Goal: Task Accomplishment & Management: Complete application form

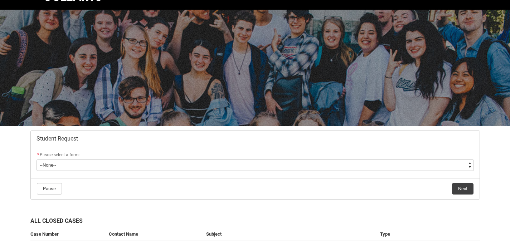
scroll to position [99, 0]
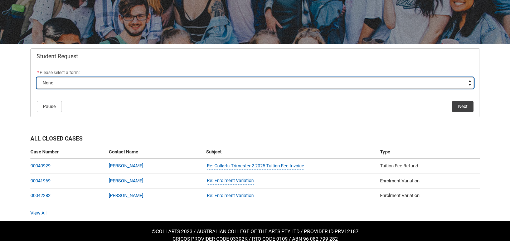
click at [79, 86] on select "--None-- Academic Transcript Application to Appeal Assignment Extension Change …" at bounding box center [255, 82] width 437 height 11
type lightning-select "Special_Consideration_Choice"
click at [37, 77] on select "--None-- Academic Transcript Application to Appeal Assignment Extension Change …" at bounding box center [255, 82] width 437 height 11
select select "Special_Consideration_Choice"
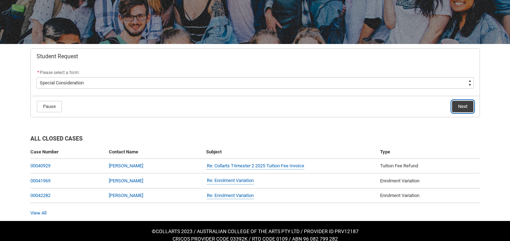
click at [455, 107] on button "Next" at bounding box center [462, 106] width 21 height 11
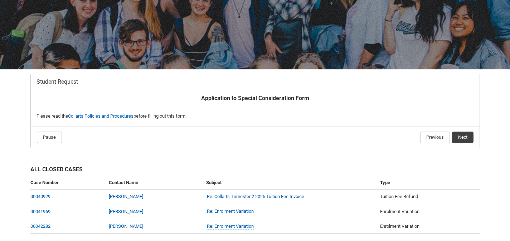
scroll to position [76, 0]
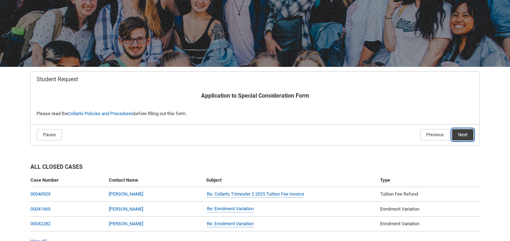
click at [459, 135] on button "Next" at bounding box center [462, 134] width 21 height 11
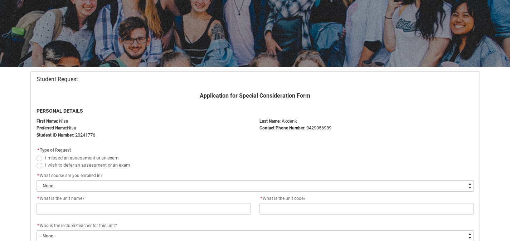
click at [101, 157] on span "I missed an assessment or an exam" at bounding box center [81, 157] width 73 height 5
click at [37, 154] on input "I missed an assessment or an exam" at bounding box center [36, 154] width 0 height 0
radio input "true"
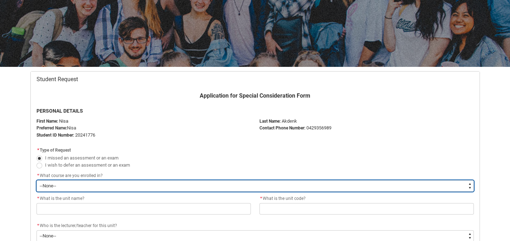
click at [66, 184] on select "--None-- Bachelor of Arts (Interior Design)" at bounding box center [255, 185] width 437 height 11
type lightning-select "recordPicklist_ProgramEnrollment.a0jOZ000003EaoIYAS"
click at [37, 180] on select "--None-- Bachelor of Arts (Interior Design)" at bounding box center [255, 185] width 437 height 11
select select "recordPicklist_ProgramEnrollment.a0jOZ000003EaoIYAS"
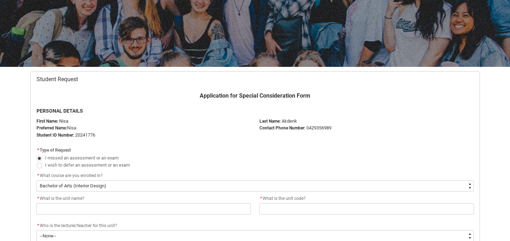
click at [66, 202] on div "* What is the unit name?" at bounding box center [144, 199] width 214 height 9
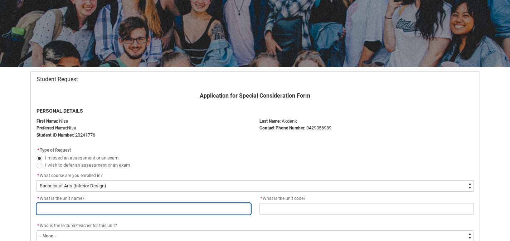
click at [78, 208] on input "Redu_Student_Request flow" at bounding box center [144, 208] width 214 height 11
type lightning-primitive-input-simple "C"
type input "C"
type lightning-primitive-input-simple "Ca"
type input "Ca"
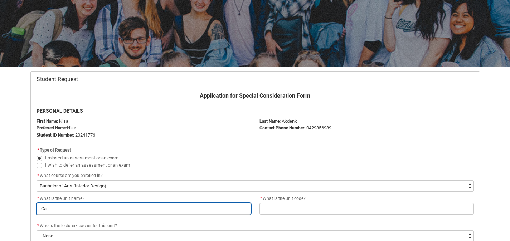
type lightning-primitive-input-simple "Cad"
type input "Cad"
type lightning-primitive-input-simple "Cad"
type input "Cad"
type lightning-primitive-input-simple "Cad 2"
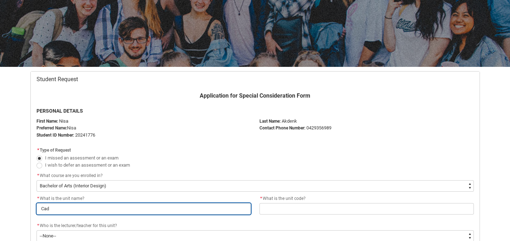
type input "Cad 2"
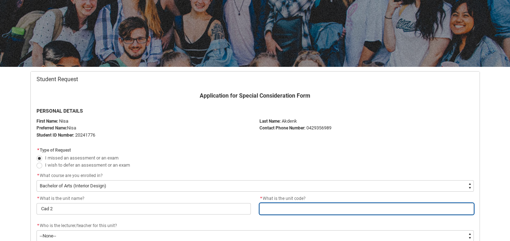
click at [277, 207] on input "Redu_Student_Request flow" at bounding box center [366, 208] width 214 height 11
type lightning-primitive-input-simple "I"
type input "I"
type lightning-primitive-input-simple "ID"
type input "ID"
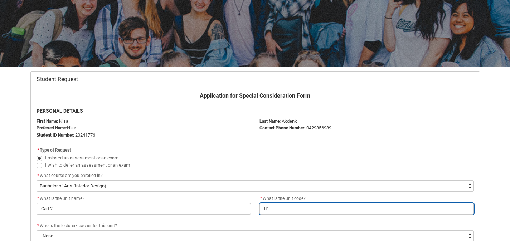
type lightning-primitive-input-simple "IDD"
type input "IDD"
type lightning-primitive-input-simple "IDDC"
type input "IDDC"
type lightning-primitive-input-simple "IDDC4"
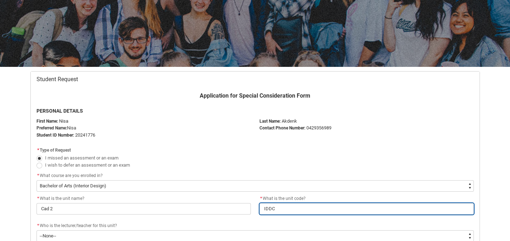
type input "IDDC4"
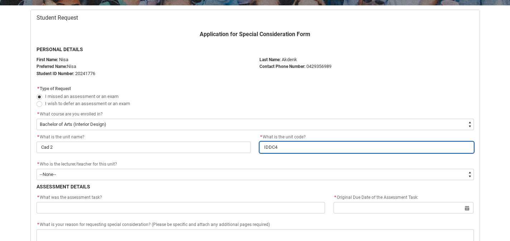
scroll to position [205, 0]
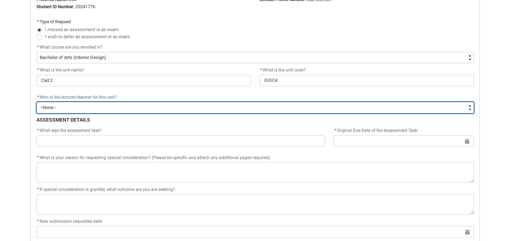
click at [76, 108] on select "--None-- [PERSON_NAME] [PERSON_NAME] [PERSON_NAME] [PERSON_NAME] [PERSON_NAME] …" at bounding box center [255, 107] width 437 height 11
type lightning-select "Faculty_NamefromNtoZ.0035g00000b9AZ4AAM"
click at [37, 102] on select "--None-- [PERSON_NAME] [PERSON_NAME] [PERSON_NAME] [PERSON_NAME] [PERSON_NAME] …" at bounding box center [255, 107] width 437 height 11
select select "Faculty_NamefromNtoZ.0035g00000b9AZ4AAM"
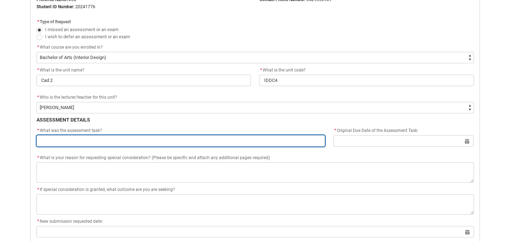
click at [73, 141] on input "Redu_Student_Request flow" at bounding box center [181, 140] width 289 height 11
type lightning-primitive-input-simple "A"
type input "A"
type lightning-primitive-input-simple "As"
type input "As"
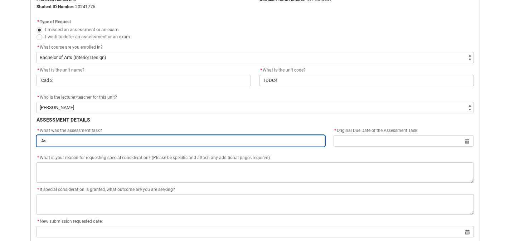
type lightning-primitive-input-simple "Ass"
type input "Ass"
type lightning-primitive-input-simple "Asse"
type input "Asse"
type lightning-primitive-input-simple "Asses"
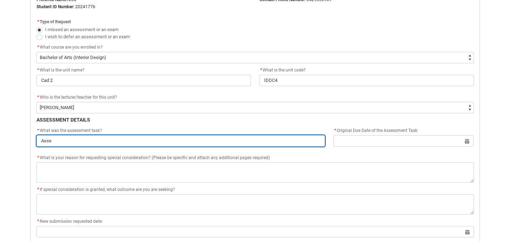
type input "Asses"
type lightning-primitive-input-simple "Assess"
type input "Assess"
type lightning-primitive-input-simple "Assessm"
type input "Assessm"
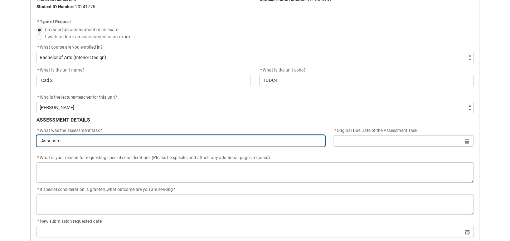
type lightning-primitive-input-simple "Assessme"
type input "Assessme"
type lightning-primitive-input-simple "Assessmen"
type input "Assessmen"
type lightning-primitive-input-simple "Assessment"
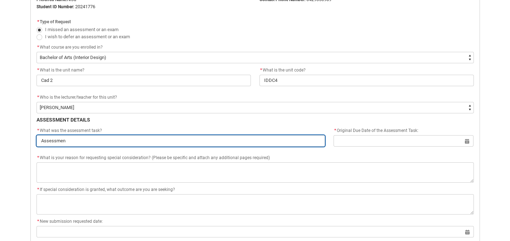
type input "Assessment"
type lightning-primitive-input-simple "Assessment"
type input "Assessment"
type lightning-primitive-input-simple "Assessment 3"
type input "Assessment 3"
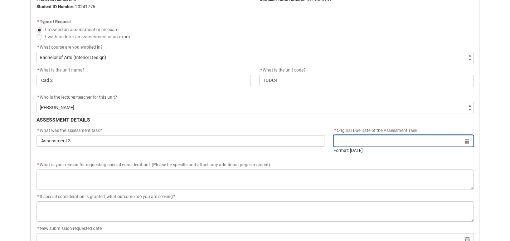
click at [388, 139] on input "Redu_Student_Request flow" at bounding box center [404, 140] width 140 height 11
select select "2025"
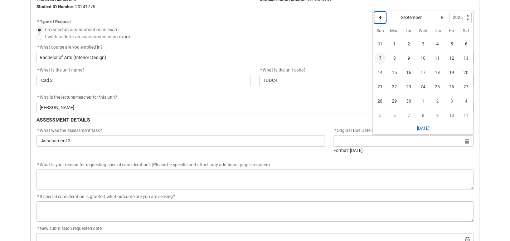
click at [379, 20] on button "Previous Month" at bounding box center [379, 17] width 11 height 11
click at [382, 102] on span "24" at bounding box center [379, 101] width 11 height 11
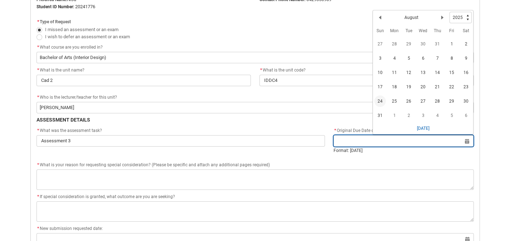
type lightning-datepicker "[DATE]"
type lightning-input "[DATE]"
type input "[DATE]"
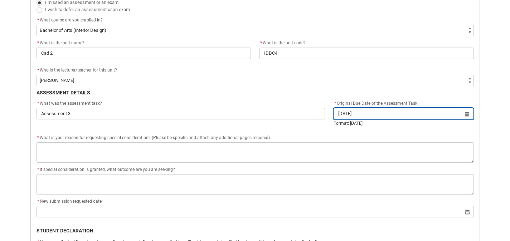
scroll to position [272, 0]
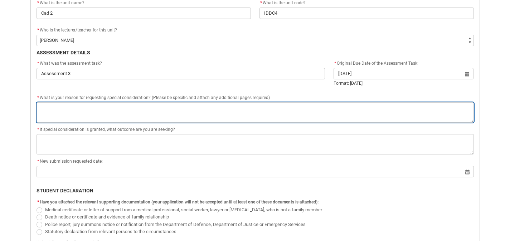
click at [113, 111] on textarea "*" at bounding box center [255, 112] width 437 height 20
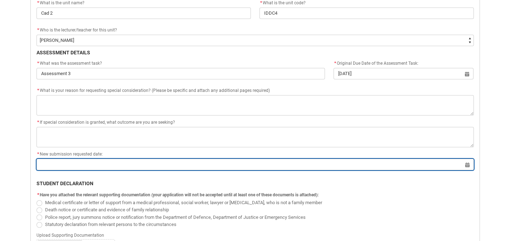
drag, startPoint x: 75, startPoint y: 168, endPoint x: 161, endPoint y: 181, distance: 87.3
click at [75, 168] on input "Redu_Student_Request flow" at bounding box center [255, 164] width 437 height 11
select select "2025"
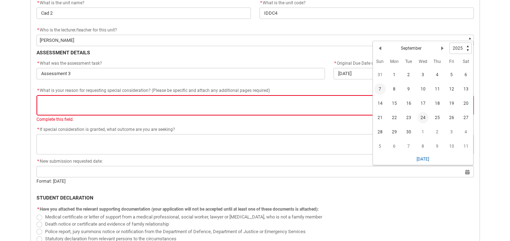
click at [425, 118] on span "24" at bounding box center [422, 117] width 11 height 11
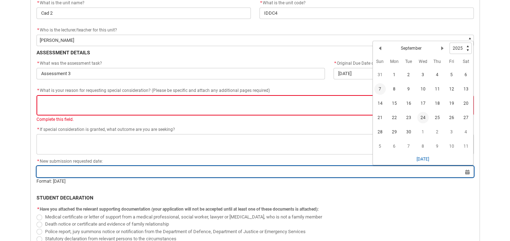
type lightning-datepicker "[DATE]"
type lightning-input "[DATE]"
type input "[DATE]"
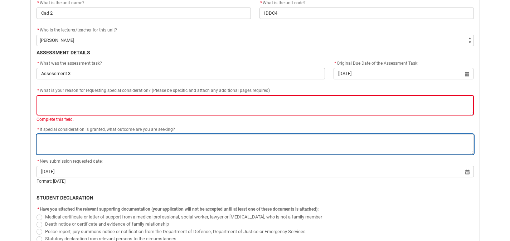
click at [102, 148] on textarea "*" at bounding box center [255, 144] width 437 height 20
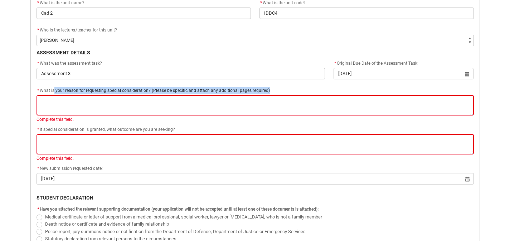
drag, startPoint x: 291, startPoint y: 91, endPoint x: 53, endPoint y: 90, distance: 238.4
click at [53, 89] on div "* What is your reason for requesting special consideration? (Please be specific…" at bounding box center [255, 91] width 437 height 9
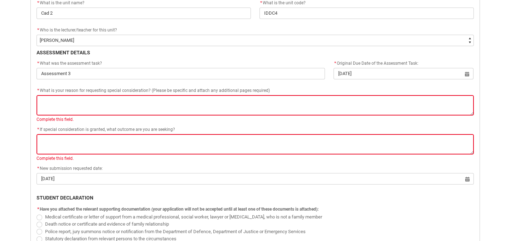
click at [39, 89] on span "* What is your reason for requesting special consideration? (Please be specific…" at bounding box center [153, 90] width 233 height 5
drag, startPoint x: 39, startPoint y: 89, endPoint x: 147, endPoint y: 91, distance: 107.4
click at [147, 91] on span "* What is your reason for requesting special consideration? (Please be specific…" at bounding box center [153, 90] width 233 height 5
copy span "What is your reason for requesting special consideration?"
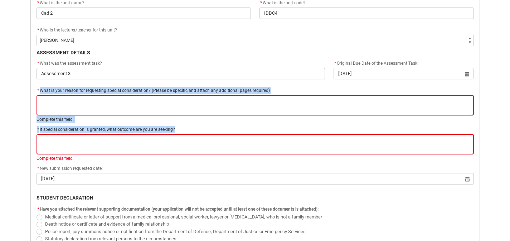
click at [188, 129] on div "* If special consideration is granted, what outcome are you are seeking?" at bounding box center [255, 130] width 437 height 9
copy span "What is your reason for requesting special consideration?"
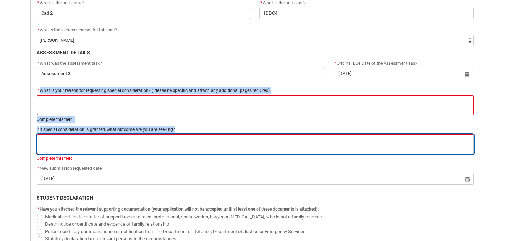
click at [64, 135] on textarea "*" at bounding box center [255, 144] width 437 height 20
paste textarea "Towards the end of the term, I experienced a family emergency involving a serio…"
type lightning-textarea "Towards the end of the term, I experienced a family emergency involving a serio…"
type textarea "Towards the end of the term, I experienced a family emergency involving a serio…"
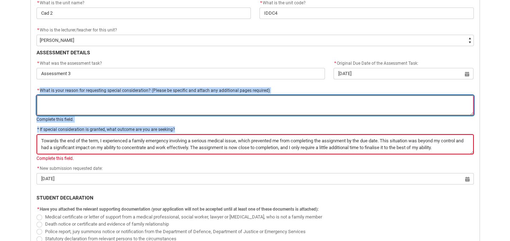
click at [69, 106] on textarea "*" at bounding box center [255, 105] width 437 height 20
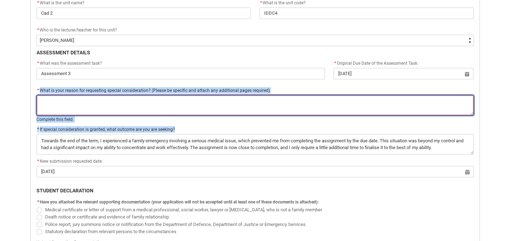
type lightning-textarea "T"
type textarea "T"
type lightning-textarea "To"
type textarea "To"
type lightning-textarea "Tow"
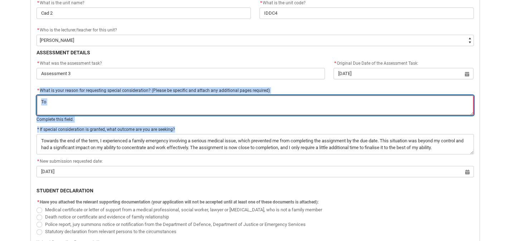
type textarea "Tow"
type lightning-textarea "Towa"
type textarea "Towa"
type lightning-textarea "Towar"
type textarea "Towar"
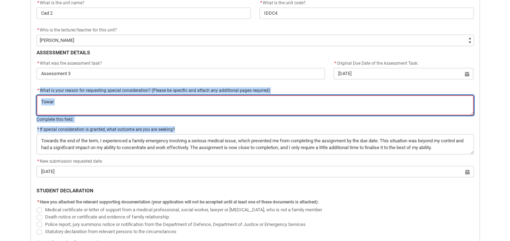
type lightning-textarea "Toward"
type textarea "Toward"
type lightning-textarea "Towards"
type textarea "Towards"
type lightning-textarea "Towards"
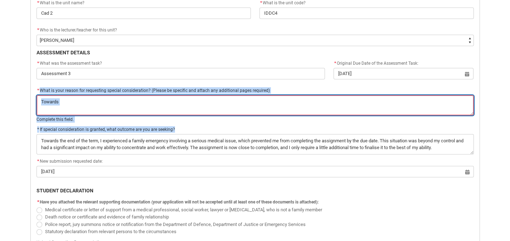
type textarea "Towards"
type lightning-textarea "Towards t"
type textarea "Towards t"
type lightning-textarea "Towards th"
type textarea "Towards th"
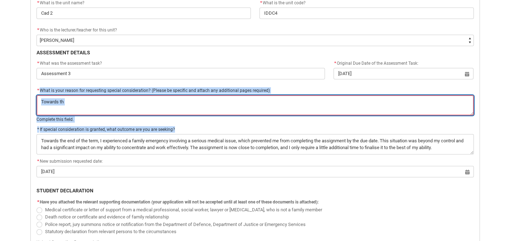
type lightning-textarea "Towards the"
type textarea "Towards the"
type lightning-textarea "Towards the"
type textarea "Towards the"
type lightning-textarea "Towards the e"
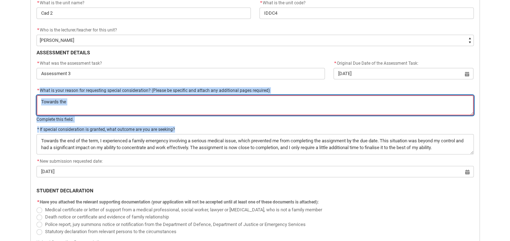
type textarea "Towards the e"
type lightning-textarea "Towards the en"
type textarea "Towards the en"
type lightning-textarea "Towards the end"
type textarea "Towards the end"
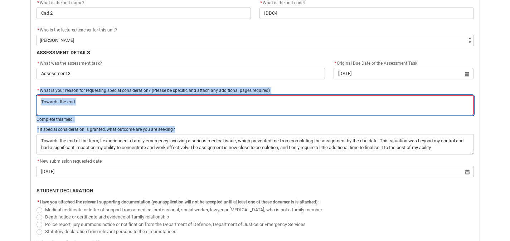
type lightning-textarea "Towards the end"
type textarea "Towards the end"
type lightning-textarea "Towards the end o"
type textarea "Towards the end o"
type lightning-textarea "Towards the end of"
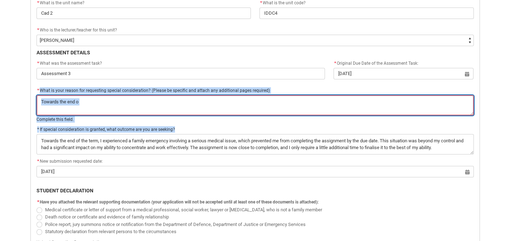
type textarea "Towards the end of"
type lightning-textarea "Towards the end of"
type textarea "Towards the end of"
type lightning-textarea "Towards the end of t"
type textarea "Towards the end of t"
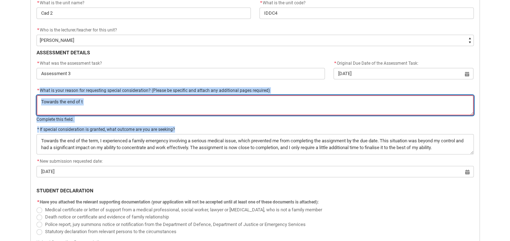
type lightning-textarea "Towards the end of th"
type textarea "Towards the end of th"
type lightning-textarea "Towards the end of the"
type textarea "Towards the end of the"
type lightning-textarea "Towards the end of the"
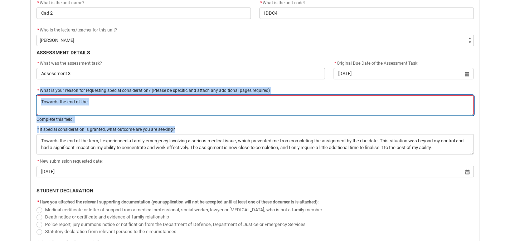
type textarea "Towards the end of the"
type lightning-textarea "Towards the end of the t"
type textarea "Towards the end of the t"
type lightning-textarea "Towards the end of the te"
type textarea "Towards the end of the te"
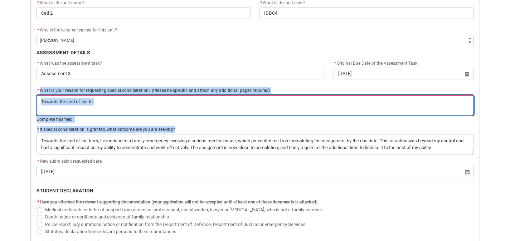
type lightning-textarea "Towards the end of the ter"
type textarea "Towards the end of the ter"
type lightning-textarea "Towards the end of the term"
type textarea "Towards the end of the term"
type lightning-textarea "Towards the end of the term,"
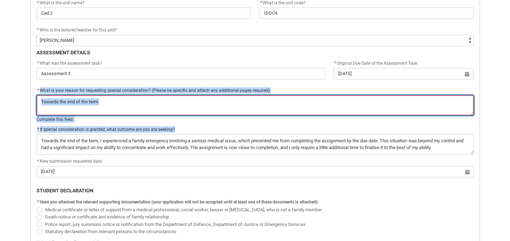
type textarea "Towards the end of the term,"
type lightning-textarea "Towards the end of the term,"
type textarea "Towards the end of the term,"
type lightning-textarea "Towards the end of the term, i"
type textarea "Towards the end of the term, i"
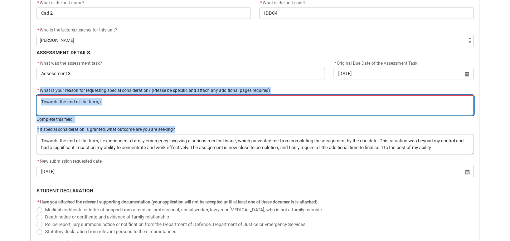
type lightning-textarea "Towards the end of the term,"
type textarea "Towards the end of the term,"
type lightning-textarea "Towards the end of the term, I"
type textarea "Towards the end of the term, I"
type lightning-textarea "Towards the end of the term, I"
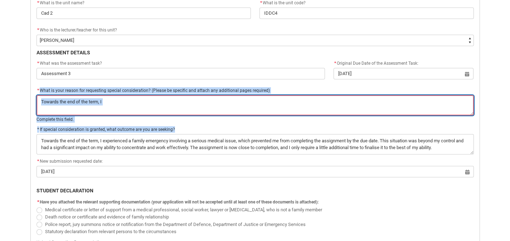
type textarea "Towards the end of the term, I"
type lightning-textarea "Towards the end of the term, I e"
type textarea "Towards the end of the term, I e"
type lightning-textarea "Towards the end of the term, I ex"
type textarea "Towards the end of the term, I ex"
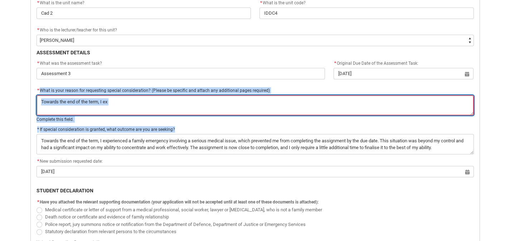
type lightning-textarea "Towards the end of the term, I exp"
type textarea "Towards the end of the term, I exp"
type lightning-textarea "Towards the end of the term, I expe"
type textarea "Towards the end of the term, I expe"
type lightning-textarea "Towards the end of the term, I exper"
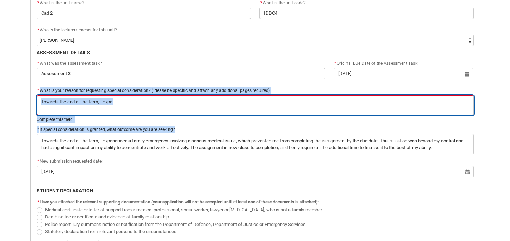
type textarea "Towards the end of the term, I exper"
type lightning-textarea "Towards the end of the term, I expere"
type textarea "Towards the end of the term, I expere"
type lightning-textarea "Towards the end of the term, I experei"
type textarea "Towards the end of the term, I experei"
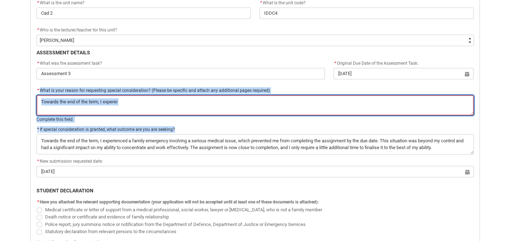
type lightning-textarea "Towards the end of the term, I experein"
type textarea "Towards the end of the term, I experein"
type lightning-textarea "Towards the end of the term, I expereinc"
type textarea "Towards the end of the term, I expereinc"
type lightning-textarea "Towards the end of the term, I expereince"
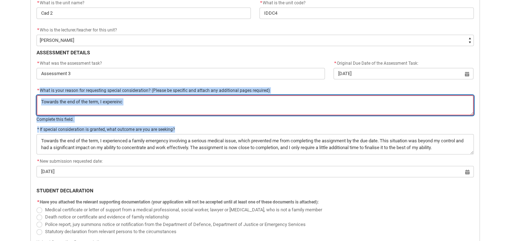
type textarea "Towards the end of the term, I expereince"
type lightning-textarea "Towards the end of the term, I expereinced"
type textarea "Towards the end of the term, I expereinced"
type lightning-textarea "Towards the end of the term, I expereinced"
type textarea "Towards the end of the term, I expereinced"
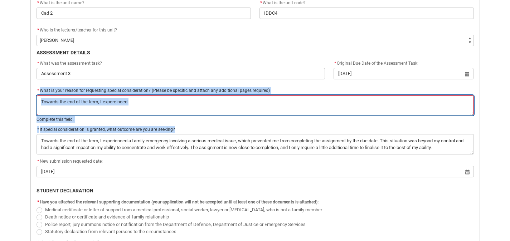
type lightning-textarea "Towards the end of the term, I expereinced a"
type textarea "Towards the end of the term, I expereinced a"
type lightning-textarea "Towards the end of the term, I expereinced a"
type textarea "Towards the end of the term, I expereinced a"
type lightning-textarea "Towards the end of the term, I expereinced a f"
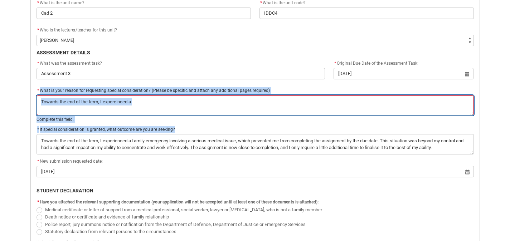
type textarea "Towards the end of the term, I expereinced a f"
type lightning-textarea "Towards the end of the term, I expereinced a fa"
type textarea "Towards the end of the term, I expereinced a fa"
type lightning-textarea "Towards the end of the term, I expereinced a fam"
type textarea "Towards the end of the term, I expereinced a fam"
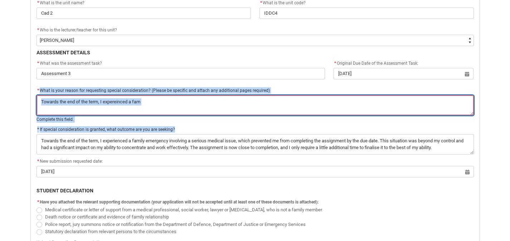
type lightning-textarea "Towards the end of the term, I expereinced a fami"
type textarea "Towards the end of the term, I expereinced a fami"
type lightning-textarea "Towards the end of the term, I expereinced a famil"
type textarea "Towards the end of the term, I expereinced a famil"
type lightning-textarea "Towards the end of the term, I expereinced a family"
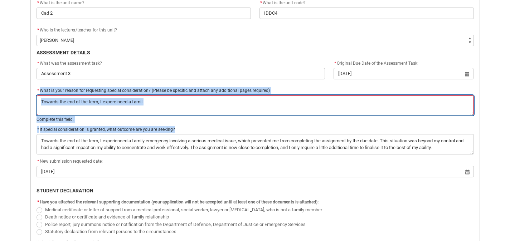
type textarea "Towards the end of the term, I expereinced a family"
type lightning-textarea "Towards the end of the term, I expereinced a family"
type textarea "Towards the end of the term, I expereinced a family"
type lightning-textarea "Towards the end of the term, I expereinced a family e"
type textarea "Towards the end of the term, I expereinced a family e"
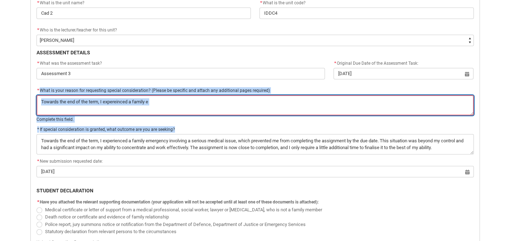
type lightning-textarea "Towards the end of the term, I expereinced a family em"
type textarea "Towards the end of the term, I expereinced a family em"
type lightning-textarea "Towards the end of the term, I expereinced a family eme"
type textarea "Towards the end of the term, I expereinced a family eme"
type lightning-textarea "Towards the end of the term, I expereinced a family emer"
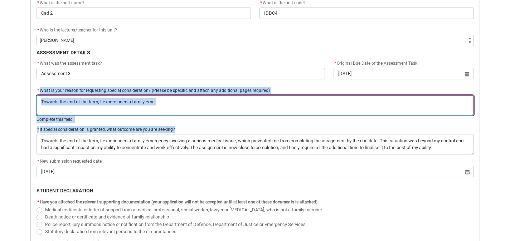
type textarea "Towards the end of the term, I expereinced a family emer"
type lightning-textarea "Towards the end of the term, I expereinced a family emerg"
type textarea "Towards the end of the term, I expereinced a family emerg"
type lightning-textarea "Towards the end of the term, I expereinced a family emerge"
type textarea "Towards the end of the term, I expereinced a family emerge"
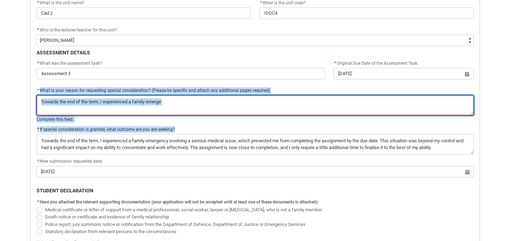
type lightning-textarea "Towards the end of the term, I expereinced a family emergen"
type textarea "Towards the end of the term, I expereinced a family emergen"
type lightning-textarea "Towards the end of the term, I expereinced a family emergenc"
type textarea "Towards the end of the term, I expereinced a family emergenc"
type lightning-textarea "Towards the end of the term, I expereinced a family emergency"
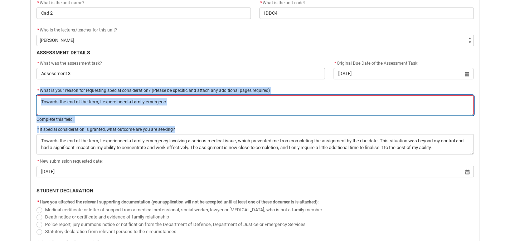
type textarea "Towards the end of the term, I expereinced a family emergency"
type lightning-textarea "Towards the end of the term, I expereinced a family emergency"
type textarea "Towards the end of the term, I expereinced a family emergency"
type lightning-textarea "Towards the end of the term, I expereinced a family emergency i"
type textarea "Towards the end of the term, I expereinced a family emergency i"
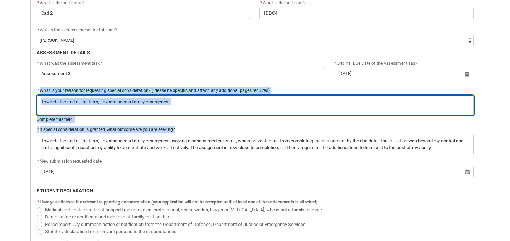
type lightning-textarea "Towards the end of the term, I expereinced a family emergency in"
type textarea "Towards the end of the term, I expereinced a family emergency in"
type lightning-textarea "Towards the end of the term, I expereinced a family emergency inv"
type textarea "Towards the end of the term, I expereinced a family emergency inv"
type lightning-textarea "Towards the end of the term, I expereinced a family emergency invo"
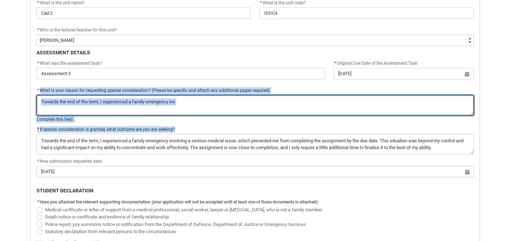
type textarea "Towards the end of the term, I expereinced a family emergency invo"
type lightning-textarea "Towards the end of the term, I expereinced a family emergency invol"
type textarea "Towards the end of the term, I expereinced a family emergency invol"
type lightning-textarea "Towards the end of the term, I expereinced a family emergency involv"
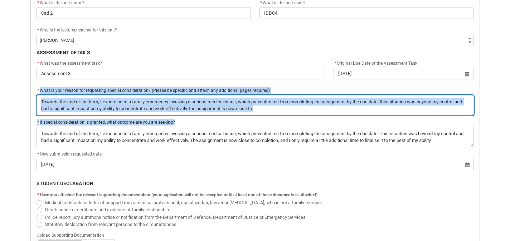
click at [105, 108] on textarea "*" at bounding box center [255, 105] width 437 height 20
click at [116, 98] on textarea "*" at bounding box center [255, 105] width 437 height 20
click at [121, 101] on textarea "*" at bounding box center [255, 105] width 437 height 20
click at [114, 102] on textarea "*" at bounding box center [255, 105] width 437 height 20
drag, startPoint x: 117, startPoint y: 99, endPoint x: 136, endPoint y: 97, distance: 19.1
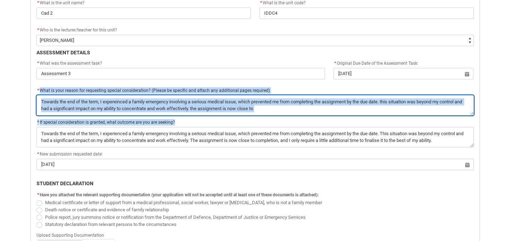
click at [117, 99] on textarea "*" at bounding box center [255, 105] width 437 height 20
drag, startPoint x: 240, startPoint y: 100, endPoint x: 251, endPoint y: 96, distance: 12.2
click at [240, 100] on textarea "*" at bounding box center [255, 105] width 437 height 20
drag, startPoint x: 398, startPoint y: 102, endPoint x: 407, endPoint y: 105, distance: 8.7
click at [398, 102] on textarea "*" at bounding box center [255, 105] width 437 height 20
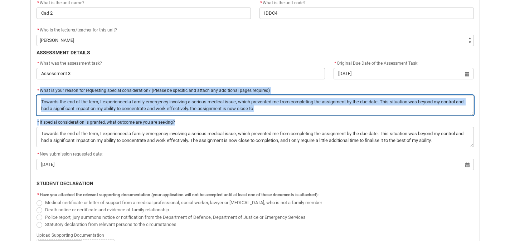
click at [201, 107] on textarea "*" at bounding box center [255, 105] width 437 height 20
click at [288, 110] on textarea "*" at bounding box center [255, 105] width 437 height 20
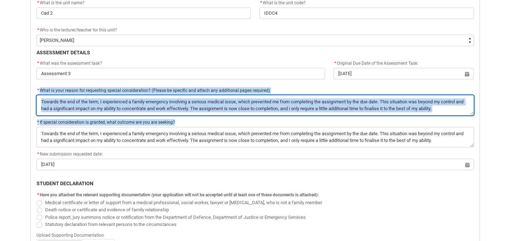
click at [304, 108] on textarea "*" at bounding box center [255, 105] width 437 height 20
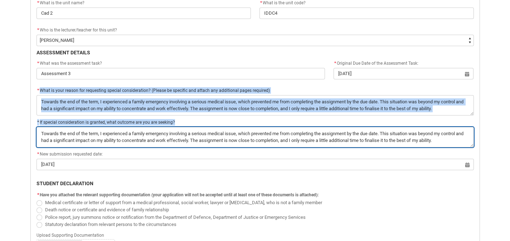
drag, startPoint x: 457, startPoint y: 141, endPoint x: 37, endPoint y: 104, distance: 421.8
click at [38, 104] on div "Application for Special Consideration Form PERSONAL DETAILS First Name: [PERSON…" at bounding box center [255, 102] width 446 height 412
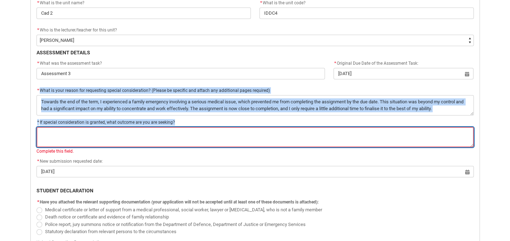
paste textarea "I am seeking to have the late penalty removed so that my work can be assessed f…"
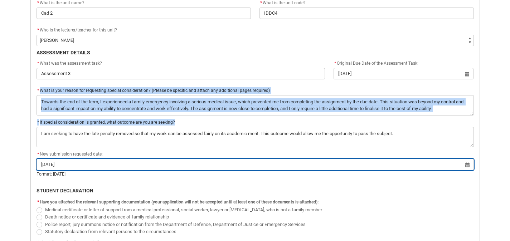
click at [100, 174] on lightning-datepicker "[DATE] Select a date for Format: [DATE]" at bounding box center [255, 170] width 437 height 16
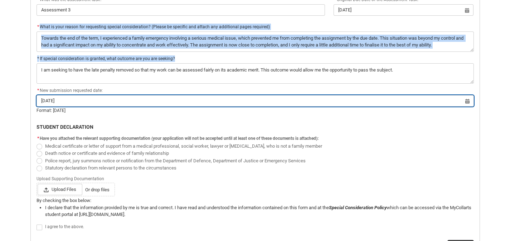
scroll to position [336, 0]
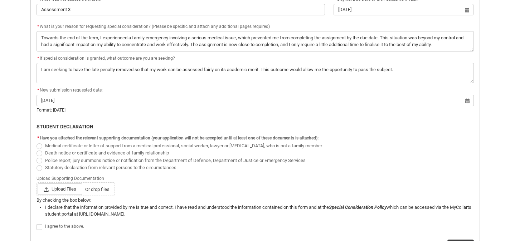
click at [88, 146] on span "Medical certificate or letter of support from a medical professional, social wo…" at bounding box center [183, 145] width 277 height 5
click at [37, 142] on input "Medical certificate or letter of support from a medical professional, social wo…" at bounding box center [36, 142] width 0 height 0
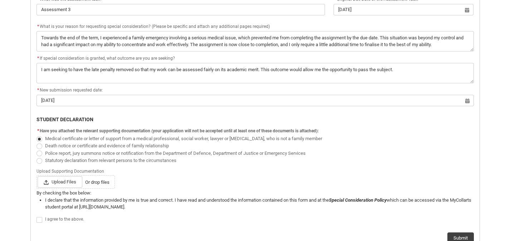
click at [102, 161] on span "Statutory declaration from relevant persons to the circumstances" at bounding box center [110, 160] width 131 height 5
click at [37, 157] on input "Statutory declaration from relevant persons to the circumstances" at bounding box center [36, 156] width 0 height 0
click at [56, 181] on span "Upload Files" at bounding box center [60, 181] width 45 height 11
click at [38, 176] on input "Upload Files Or drop files" at bounding box center [37, 176] width 0 height 0
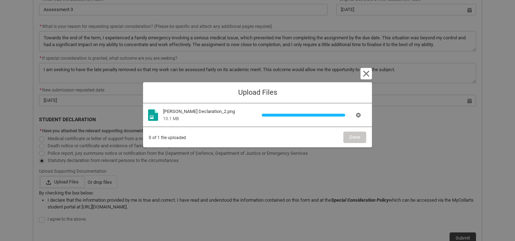
click at [54, 219] on div "Upload Files Cancel and close Image file [PERSON_NAME] Declaration_2.png 10.1 M…" at bounding box center [257, 120] width 515 height 241
click at [352, 136] on span "Done" at bounding box center [355, 137] width 11 height 11
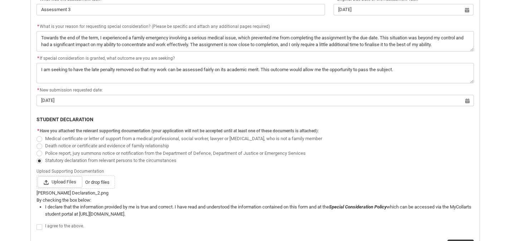
click at [40, 228] on span "Redu_Student_Request flow" at bounding box center [40, 227] width 6 height 6
click at [37, 223] on input "Redu_Student_Request flow" at bounding box center [36, 223] width 0 height 0
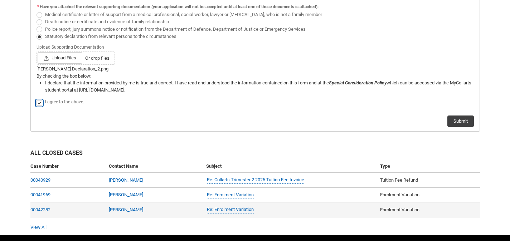
scroll to position [483, 0]
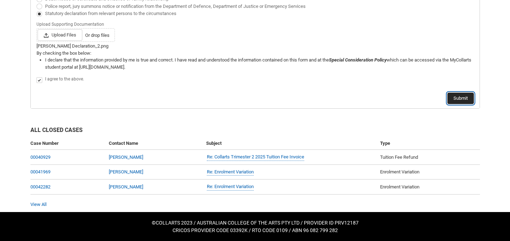
click at [466, 96] on button "Submit" at bounding box center [460, 98] width 26 height 11
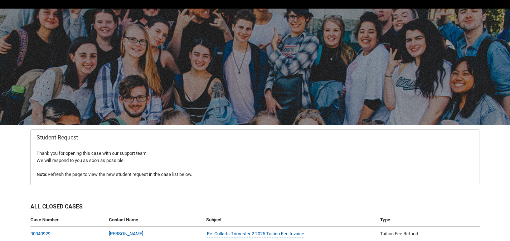
scroll to position [0, 0]
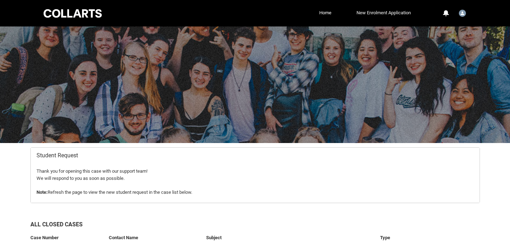
click at [371, 10] on link "New Enrolment Application" at bounding box center [384, 13] width 58 height 11
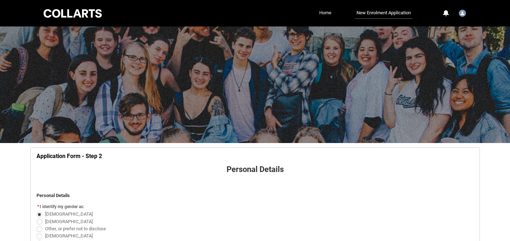
click at [333, 12] on li "New Enrolment Application" at bounding box center [372, 13] width 79 height 11
click at [327, 12] on link "Home" at bounding box center [325, 13] width 16 height 11
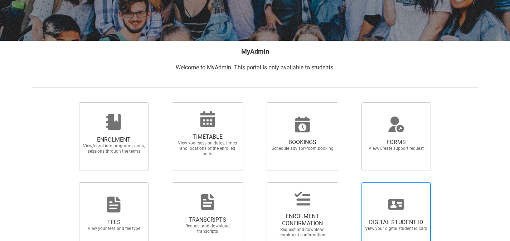
scroll to position [141, 0]
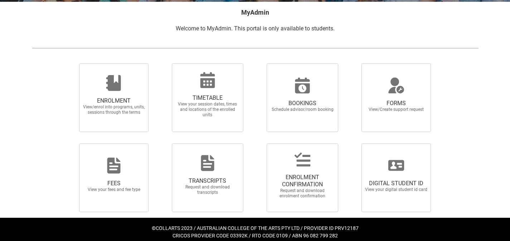
click at [384, 88] on div at bounding box center [396, 85] width 69 height 17
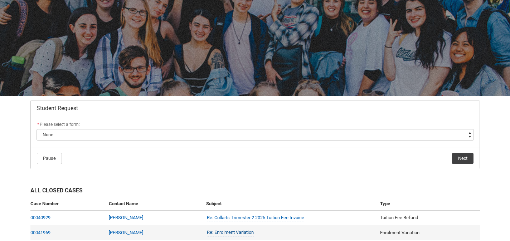
scroll to position [108, 0]
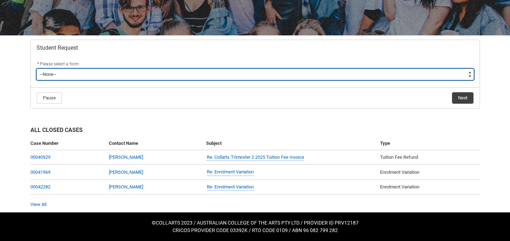
click at [84, 71] on select "--None-- Academic Transcript Application to Appeal Assignment Extension Change …" at bounding box center [255, 74] width 437 height 11
click at [37, 69] on select "--None-- Academic Transcript Application to Appeal Assignment Extension Change …" at bounding box center [255, 74] width 437 height 11
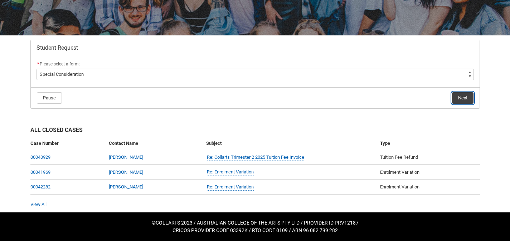
click at [457, 96] on button "Next" at bounding box center [462, 97] width 21 height 11
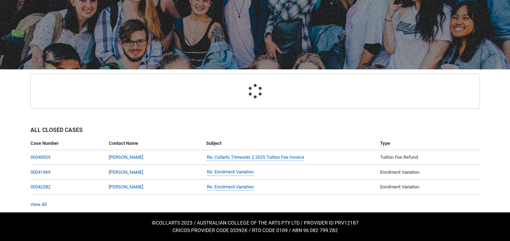
scroll to position [76, 0]
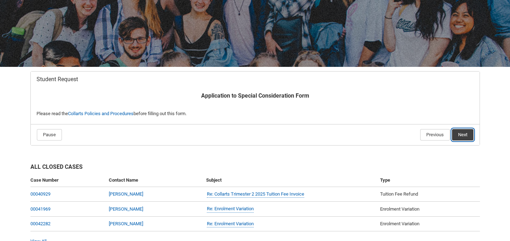
click at [461, 132] on button "Next" at bounding box center [462, 134] width 21 height 11
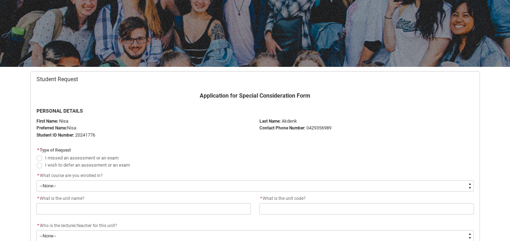
click at [90, 158] on span "I missed an assessment or an exam" at bounding box center [81, 157] width 73 height 5
click at [37, 154] on input "I missed an assessment or an exam" at bounding box center [36, 154] width 0 height 0
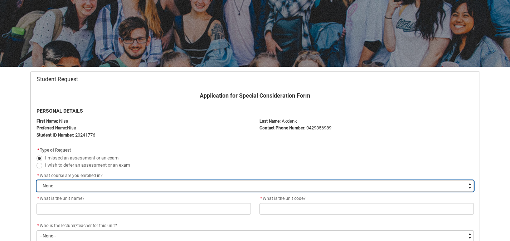
click at [58, 186] on select "--None-- Bachelor of Arts (Interior Design)" at bounding box center [255, 185] width 437 height 11
click at [37, 180] on select "--None-- Bachelor of Arts (Interior Design)" at bounding box center [255, 185] width 437 height 11
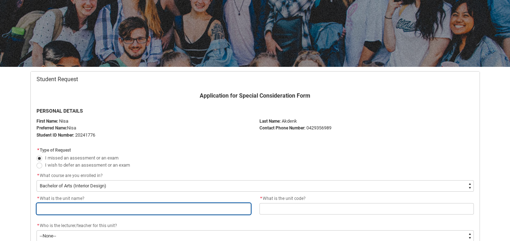
drag, startPoint x: 58, startPoint y: 186, endPoint x: 59, endPoint y: 204, distance: 18.3
click at [59, 204] on input "Redu_Student_Request flow" at bounding box center [144, 208] width 214 height 11
click at [68, 205] on input "Redu_Student_Request flow" at bounding box center [144, 208] width 214 height 11
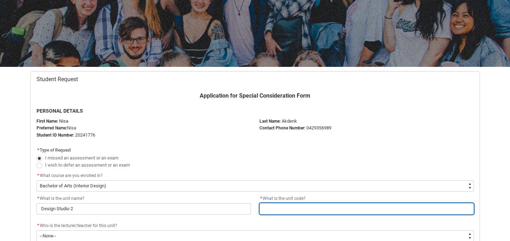
click at [288, 210] on input "Redu_Student_Request flow" at bounding box center [366, 208] width 214 height 11
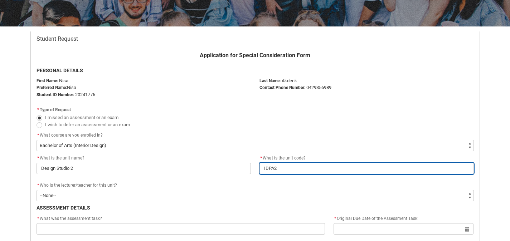
scroll to position [135, 0]
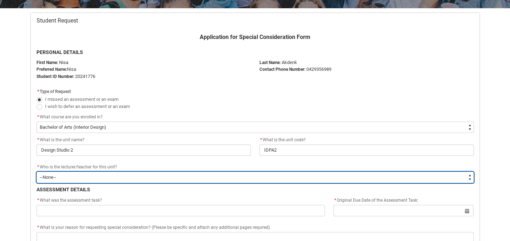
click at [62, 179] on select "--None-- [PERSON_NAME] [PERSON_NAME] [PERSON_NAME] [PERSON_NAME] [PERSON_NAME] …" at bounding box center [255, 177] width 437 height 11
click at [37, 172] on select "--None-- [PERSON_NAME] [PERSON_NAME] [PERSON_NAME] [PERSON_NAME] [PERSON_NAME] …" at bounding box center [255, 177] width 437 height 11
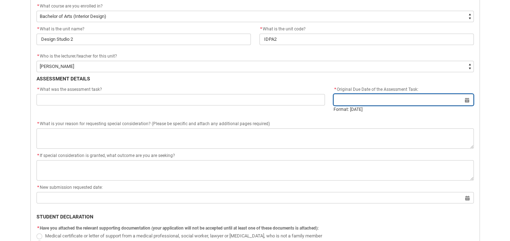
drag, startPoint x: 417, startPoint y: 104, endPoint x: 432, endPoint y: 105, distance: 15.4
click at [417, 104] on input "Redu_Student_Request flow" at bounding box center [404, 99] width 140 height 11
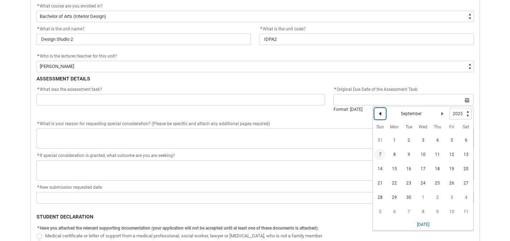
click at [380, 111] on lightning-primitive-icon "Date picker: September" at bounding box center [380, 113] width 5 height 5
click at [383, 194] on span "24" at bounding box center [379, 195] width 11 height 11
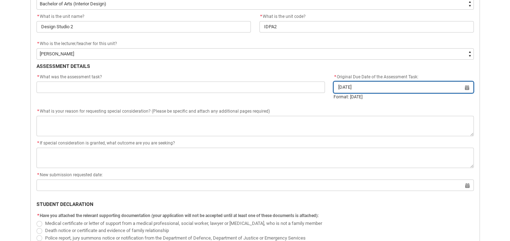
scroll to position [258, 0]
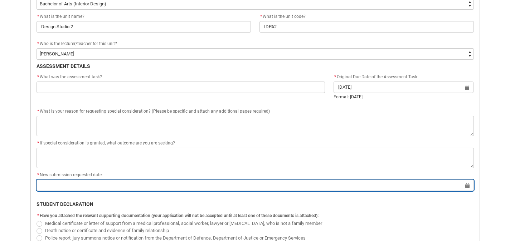
click at [97, 188] on input "Redu_Student_Request flow" at bounding box center [255, 185] width 437 height 11
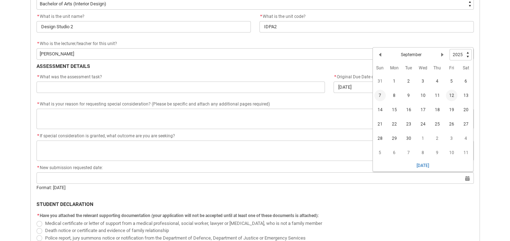
click at [453, 95] on span "12" at bounding box center [451, 95] width 11 height 11
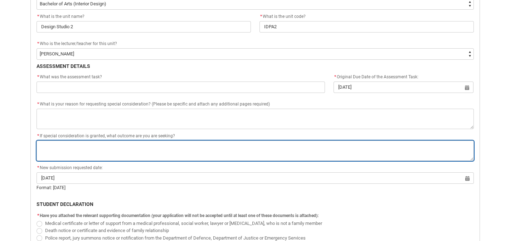
click at [96, 145] on textarea "*" at bounding box center [255, 151] width 437 height 20
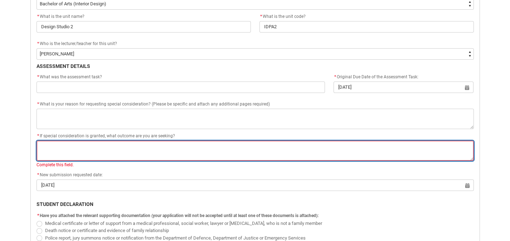
paste textarea "I am seeking to have the late penalty removed so that my work can be assessed f…"
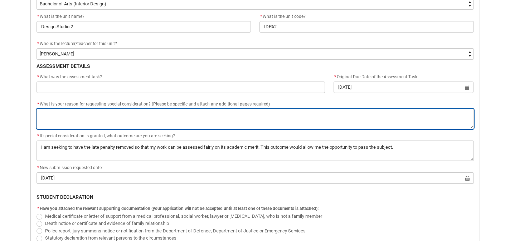
click at [84, 116] on textarea "*" at bounding box center [255, 119] width 437 height 20
paste textarea "Towards the end of the term, I experienced a family emergency involving a serio…"
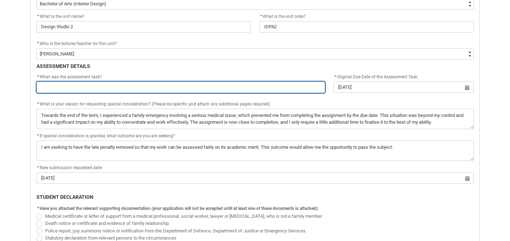
click at [141, 87] on input "Redu_Student_Request flow" at bounding box center [181, 87] width 289 height 11
click at [74, 84] on input "Redu_Student_Request flow" at bounding box center [181, 87] width 289 height 11
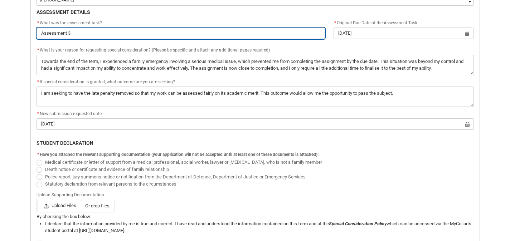
scroll to position [313, 0]
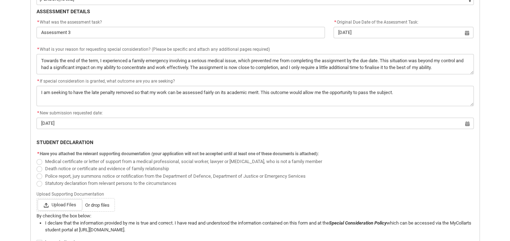
click at [59, 183] on span "Statutory declaration from relevant persons to the circumstances" at bounding box center [110, 183] width 131 height 5
click at [37, 180] on input "Statutory declaration from relevant persons to the circumstances" at bounding box center [36, 179] width 0 height 0
click at [58, 205] on span "Upload Files" at bounding box center [60, 204] width 45 height 11
click at [38, 199] on input "Upload Files Or drop files" at bounding box center [37, 199] width 0 height 0
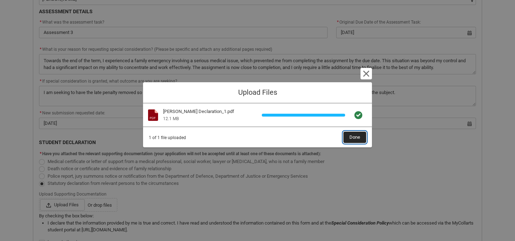
click at [351, 139] on span "Done" at bounding box center [355, 137] width 11 height 11
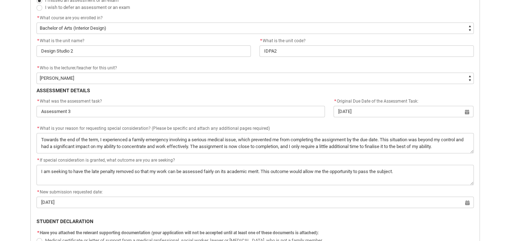
scroll to position [483, 0]
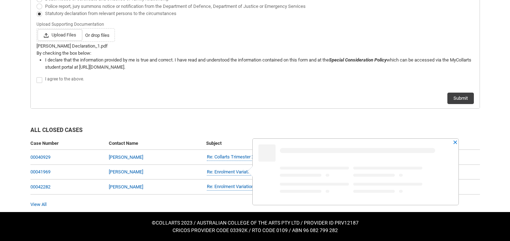
click at [66, 79] on span "I agree to the above." at bounding box center [64, 79] width 39 height 5
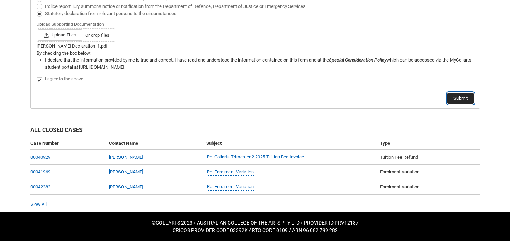
click at [456, 100] on button "Submit" at bounding box center [460, 98] width 26 height 11
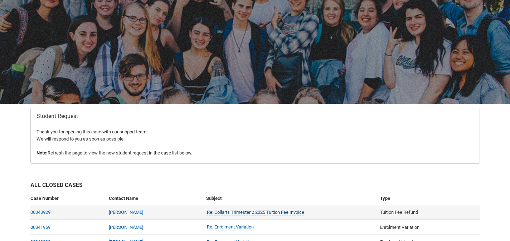
scroll to position [76, 0]
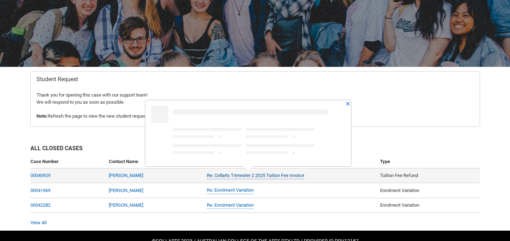
click at [255, 175] on link "Re: Collarts Trimester 2 2025 Tuition Fee Invoice" at bounding box center [255, 176] width 97 height 8
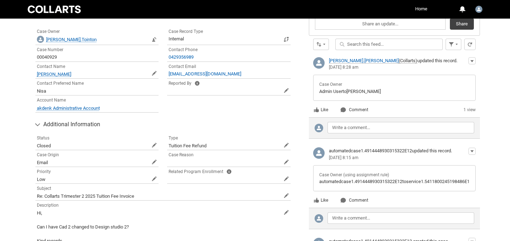
scroll to position [202, 0]
